Goal: Task Accomplishment & Management: Use online tool/utility

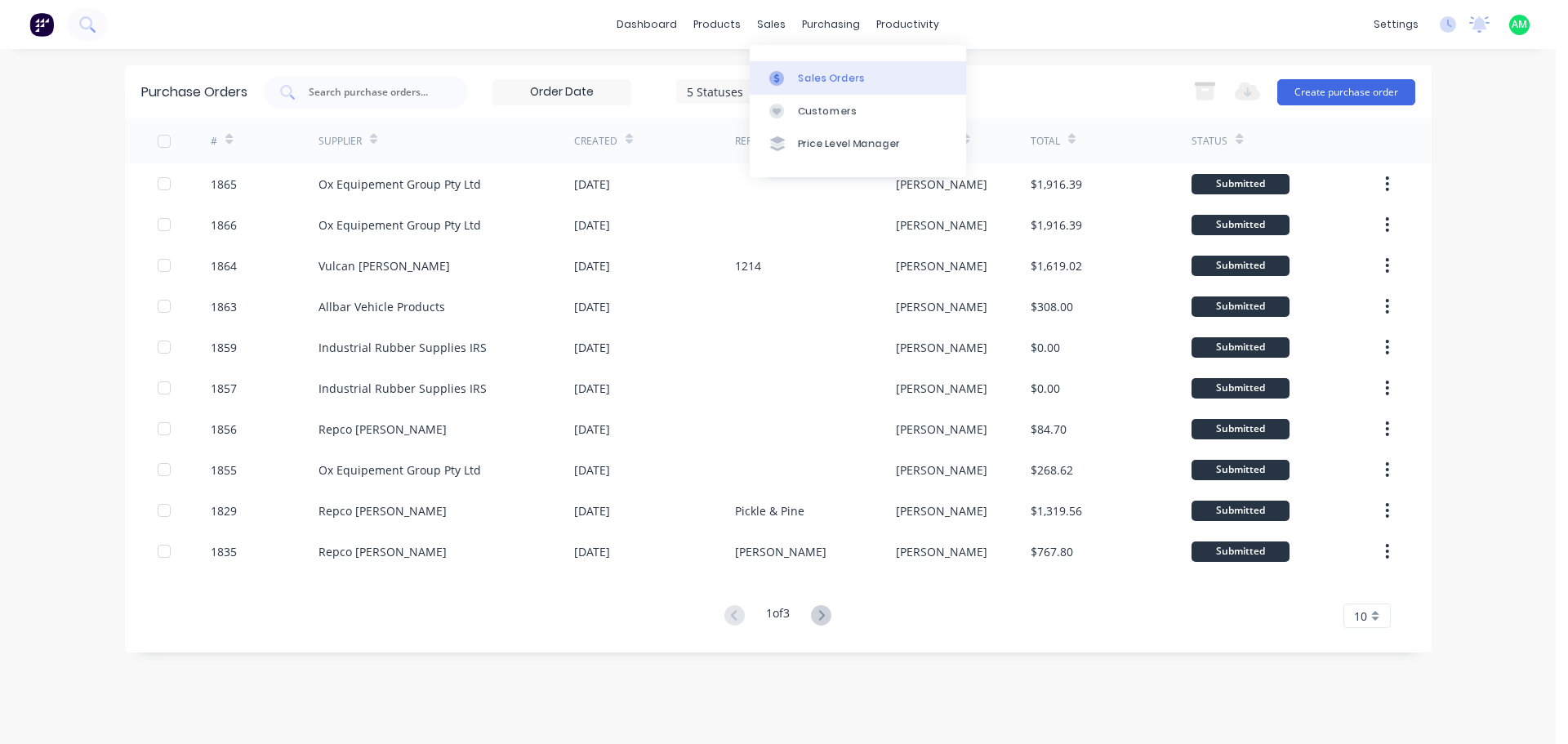
click at [789, 65] on link "Sales Orders" at bounding box center [858, 77] width 216 height 32
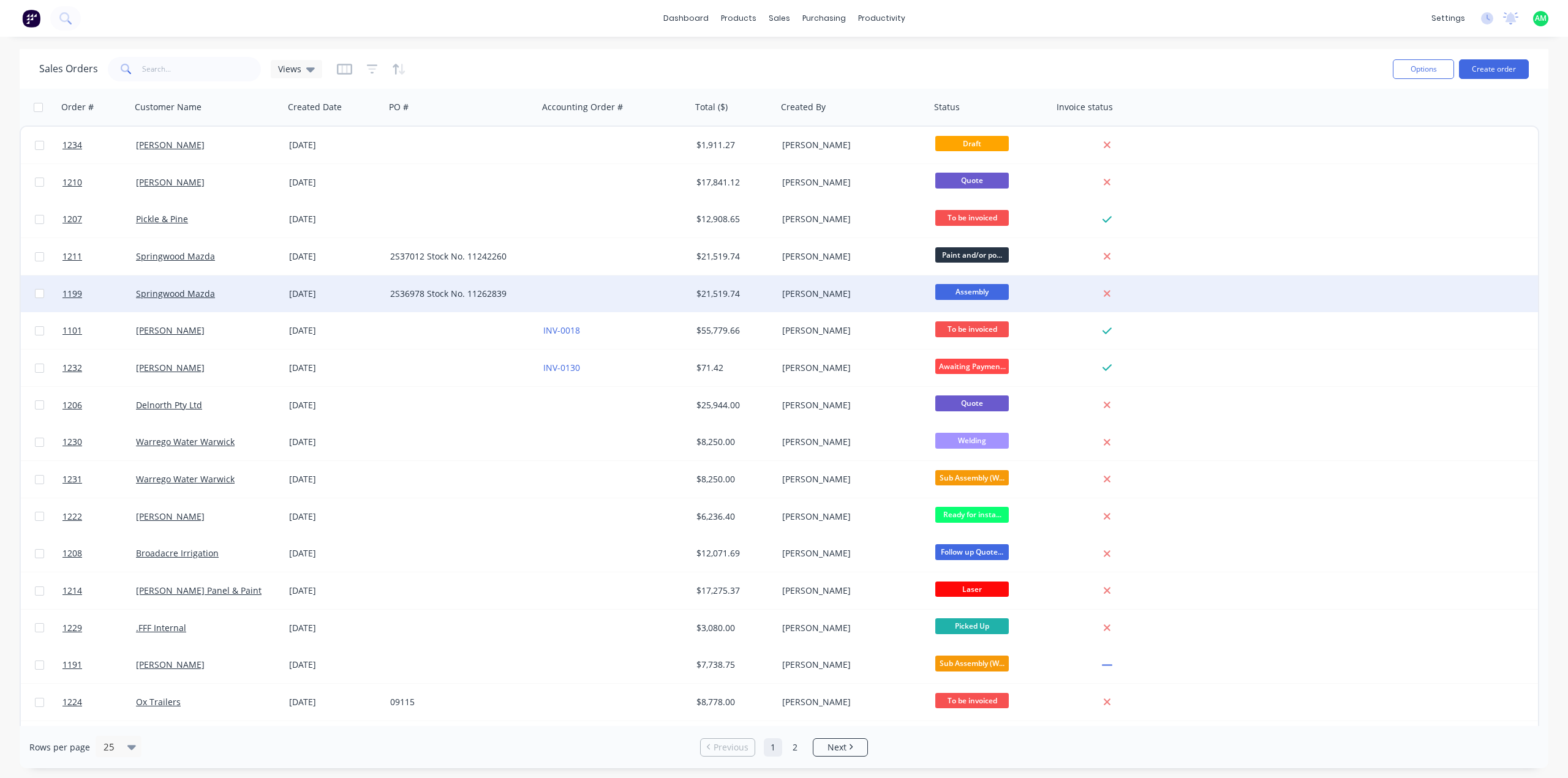
click at [259, 293] on div "Springwood Mazda" at bounding box center [203, 294] width 136 height 13
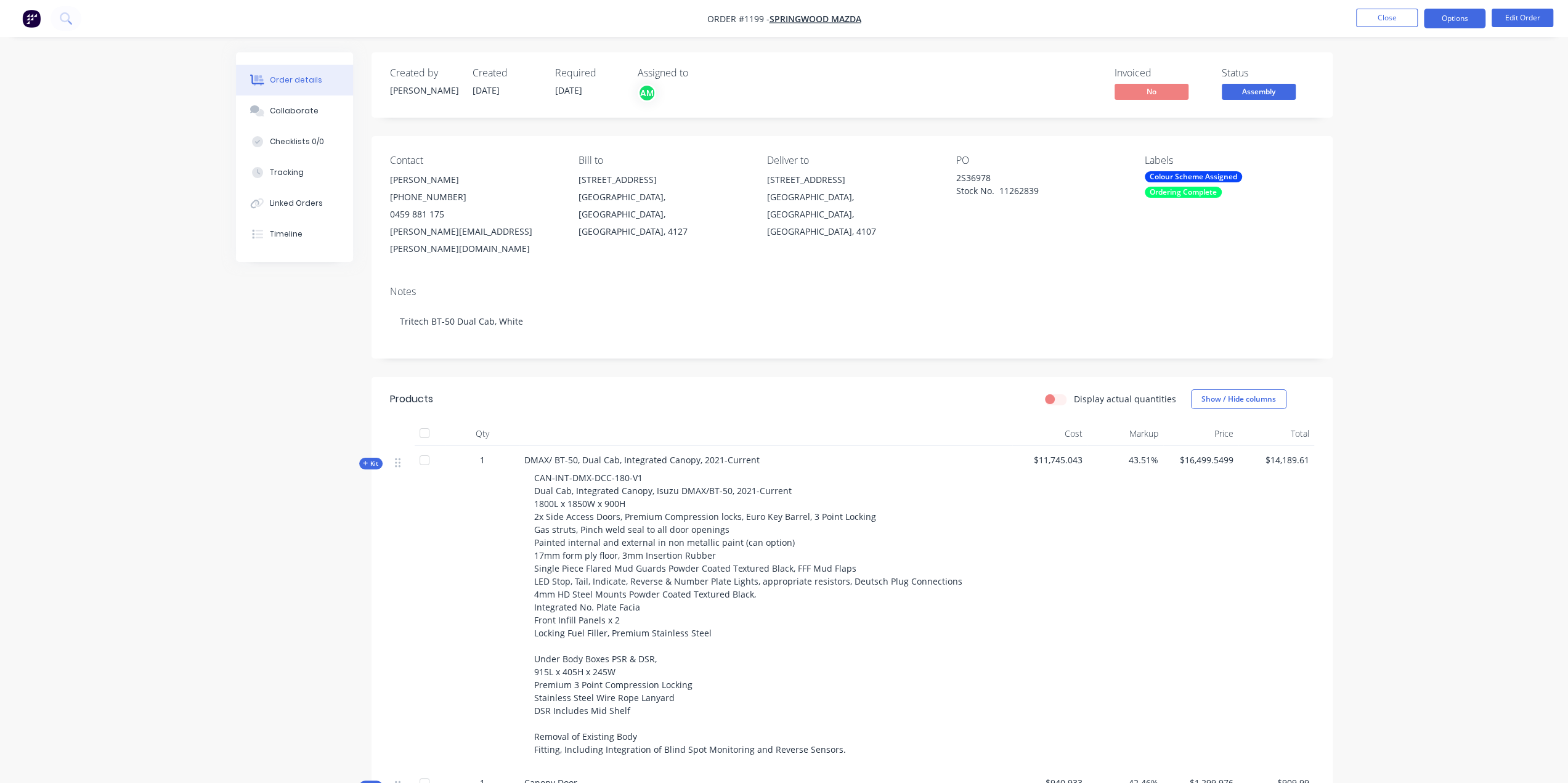
click at [1461, 16] on button "Options" at bounding box center [1455, 19] width 62 height 20
click at [1426, 168] on div "Delivery Docket" at bounding box center [1418, 174] width 113 height 18
click at [1402, 119] on div "Without pricing" at bounding box center [1418, 124] width 113 height 18
click at [1396, 27] on li "Close" at bounding box center [1386, 19] width 62 height 20
click at [1392, 19] on button "Close" at bounding box center [1386, 18] width 62 height 19
